Goal: Task Accomplishment & Management: Manage account settings

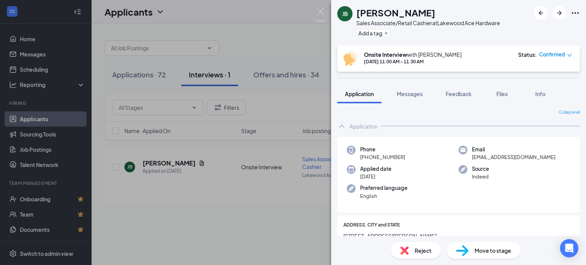
click at [470, 252] on div "Move to stage" at bounding box center [484, 250] width 74 height 17
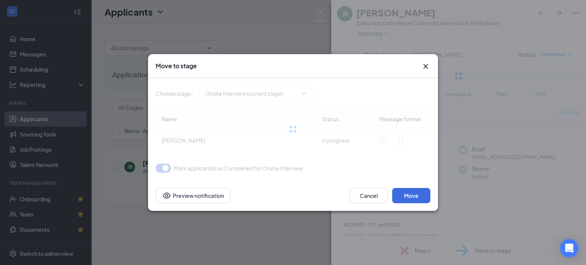
type input "PASSED INTERVIEW Pre-Background (next stage)"
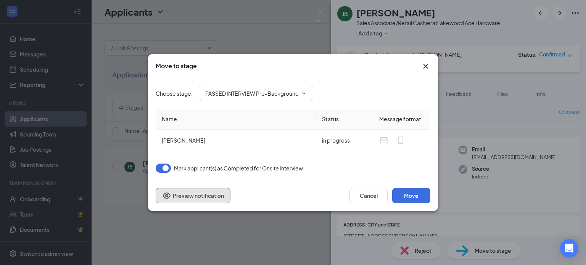
click at [212, 199] on button "Preview notification" at bounding box center [193, 195] width 75 height 15
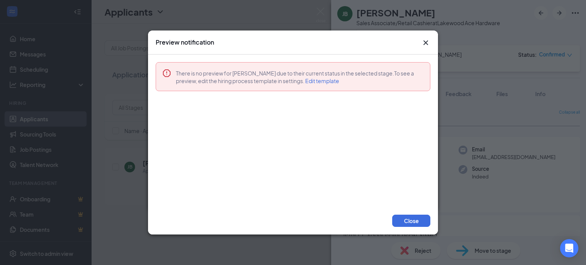
click at [426, 43] on icon "Cross" at bounding box center [425, 42] width 5 height 5
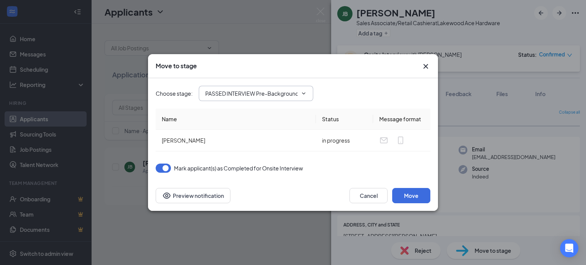
click at [302, 90] on icon "ChevronDown" at bounding box center [304, 93] width 6 height 6
click at [304, 93] on icon "ChevronDown" at bounding box center [304, 93] width 6 height 6
click at [225, 93] on input "PASSED INTERVIEW Pre-Background (next stage)" at bounding box center [251, 93] width 92 height 8
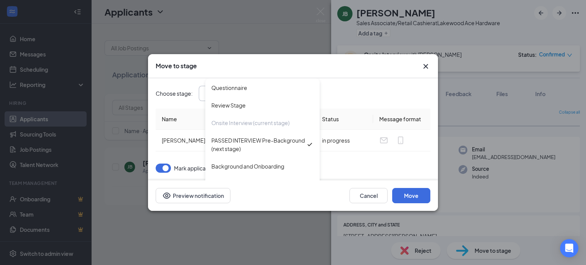
scroll to position [0, 0]
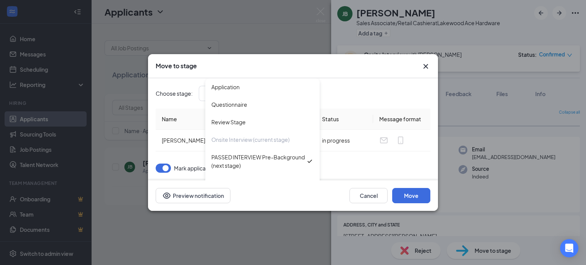
click at [240, 64] on div "Move to stage" at bounding box center [286, 66] width 261 height 8
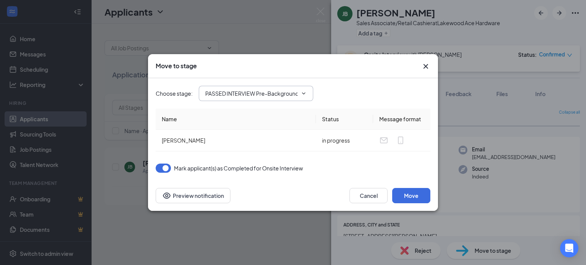
click at [230, 92] on input "PASSED INTERVIEW Pre-Background (next stage)" at bounding box center [251, 93] width 92 height 8
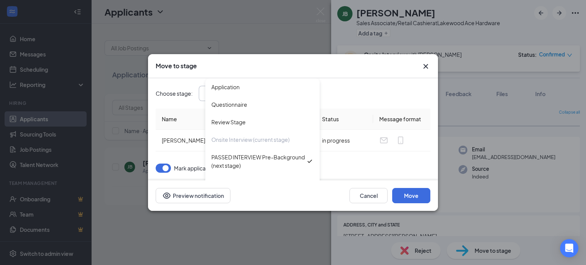
scroll to position [17, 0]
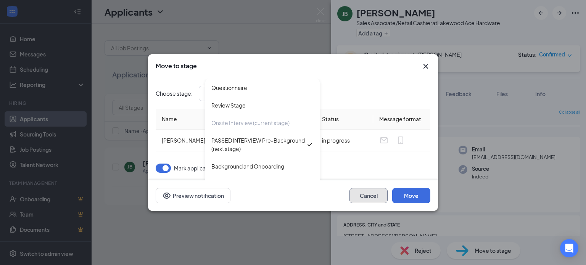
click at [375, 197] on button "Cancel" at bounding box center [368, 195] width 38 height 15
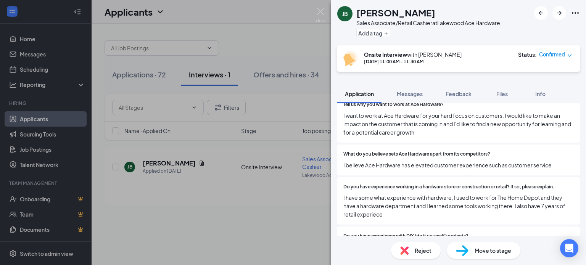
scroll to position [760, 0]
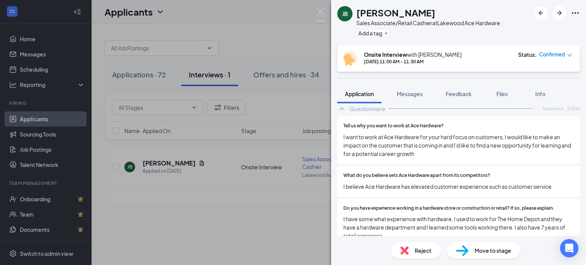
click at [247, 193] on div "[PERSON_NAME] Sales Associate/Retail Cashier at Lakewood Ace Hardware Add a tag…" at bounding box center [293, 132] width 586 height 265
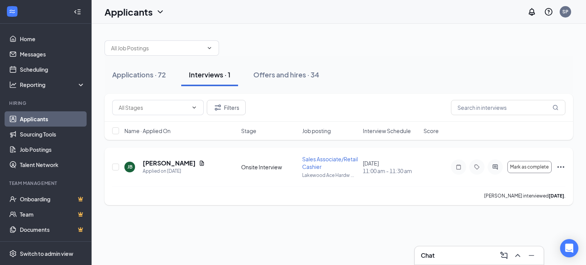
click at [262, 168] on div "Onsite Interview" at bounding box center [269, 167] width 56 height 8
click at [564, 168] on icon "Ellipses" at bounding box center [560, 166] width 9 height 9
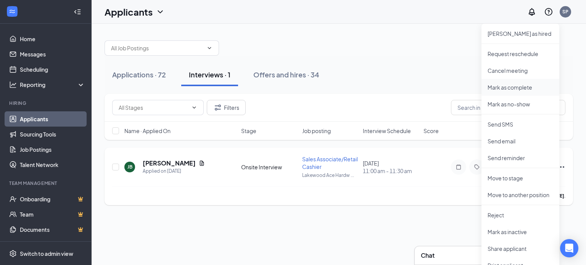
click at [508, 87] on p "Mark as complete" at bounding box center [520, 88] width 66 height 8
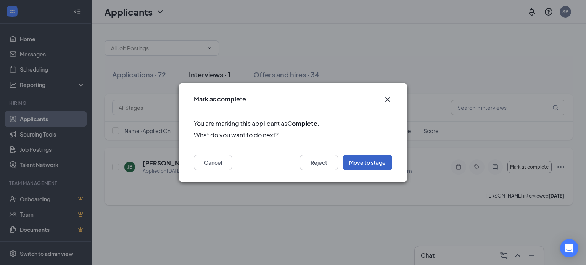
click at [362, 163] on button "Move to stage" at bounding box center [367, 162] width 50 height 15
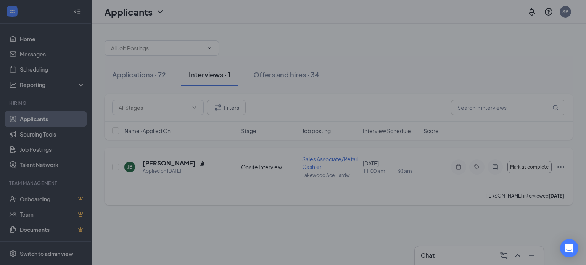
type input "PASSED INTERVIEW Pre-Background (next stage)"
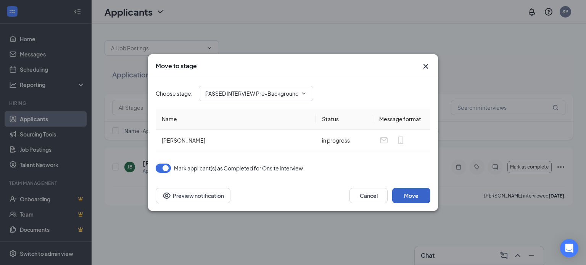
click at [409, 198] on button "Move" at bounding box center [411, 195] width 38 height 15
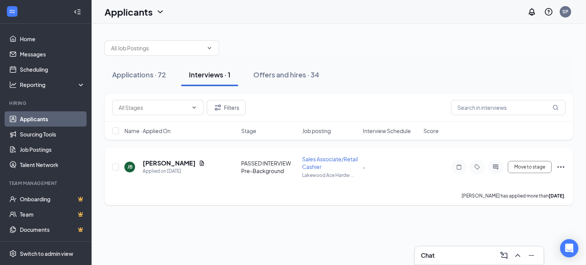
click at [563, 166] on icon "Ellipses" at bounding box center [560, 166] width 9 height 9
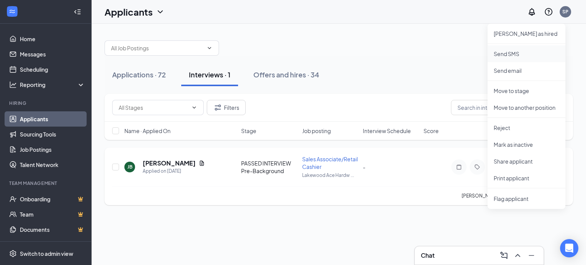
click at [514, 51] on p "Send SMS" at bounding box center [526, 54] width 66 height 8
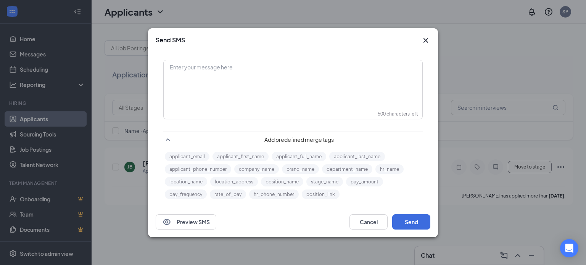
click at [188, 68] on div "Enter your message here" at bounding box center [293, 68] width 246 height 8
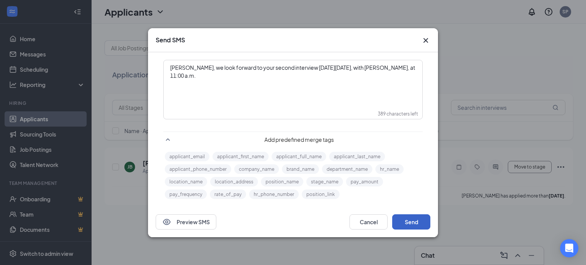
click at [410, 224] on button "Send" at bounding box center [411, 221] width 38 height 15
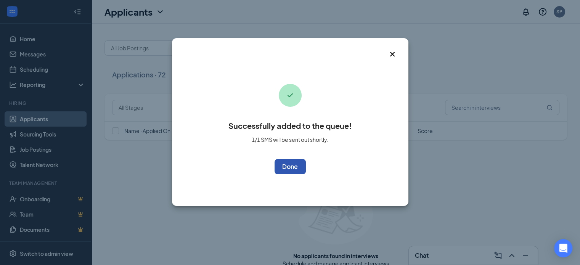
click at [290, 166] on button "OK" at bounding box center [290, 166] width 31 height 15
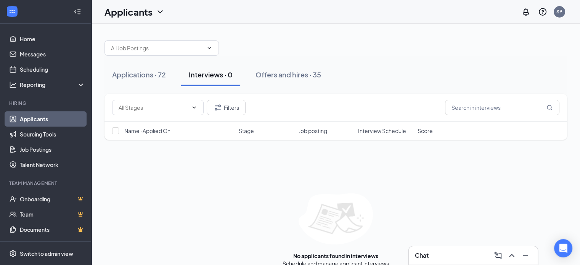
click at [37, 121] on link "Applicants" at bounding box center [52, 118] width 65 height 15
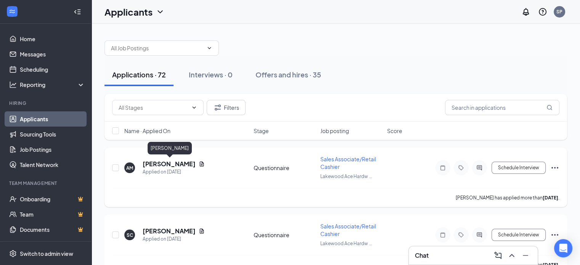
click at [177, 164] on h5 "[PERSON_NAME]" at bounding box center [169, 164] width 53 height 8
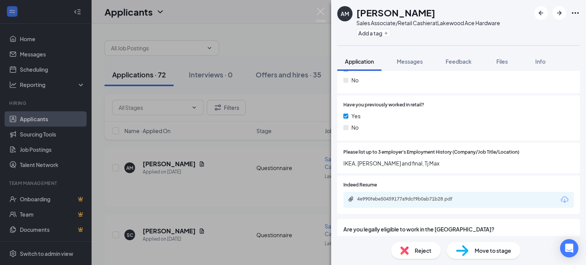
scroll to position [381, 0]
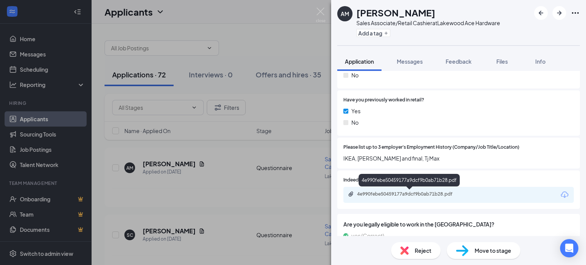
click at [429, 193] on div "4e990febe50459177a9dcf9b0ab71b28.pdf" at bounding box center [410, 194] width 107 height 6
